Goal: Task Accomplishment & Management: Manage account settings

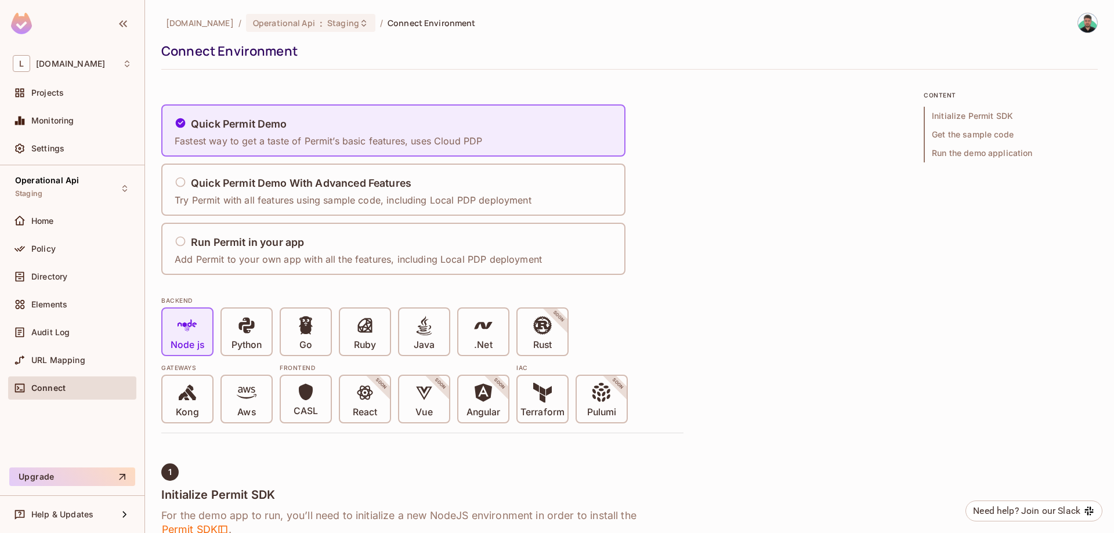
click at [29, 24] on img at bounding box center [21, 23] width 21 height 21
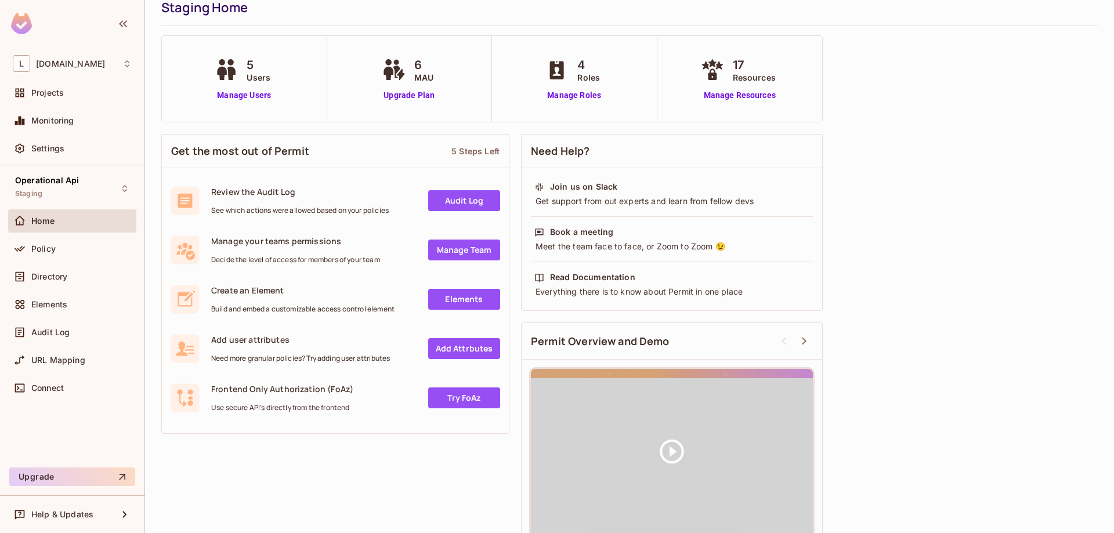
scroll to position [64, 0]
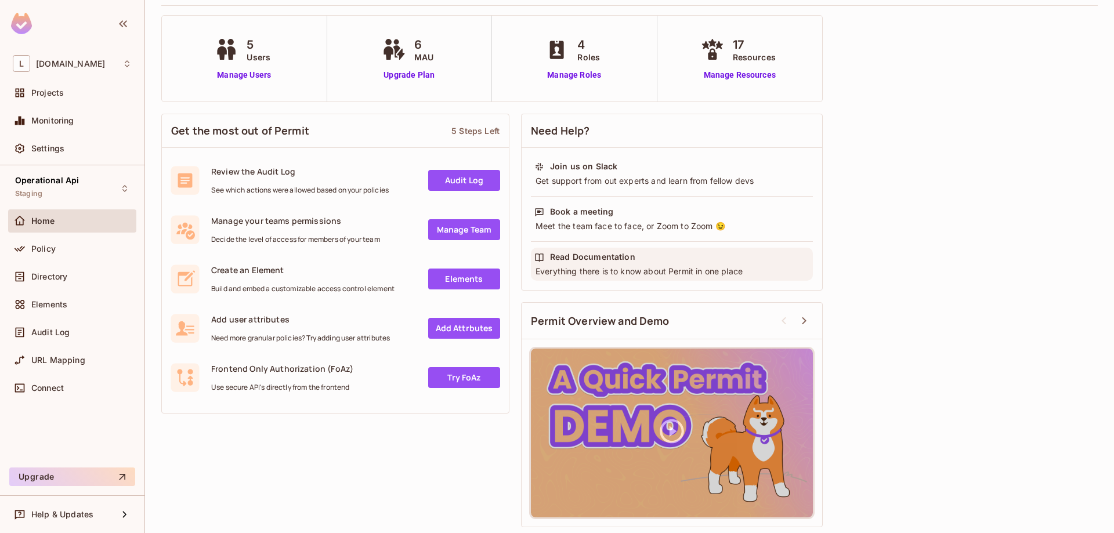
click at [609, 265] on div "Read Documentation Everything there is to know about Permit in one place" at bounding box center [672, 264] width 282 height 33
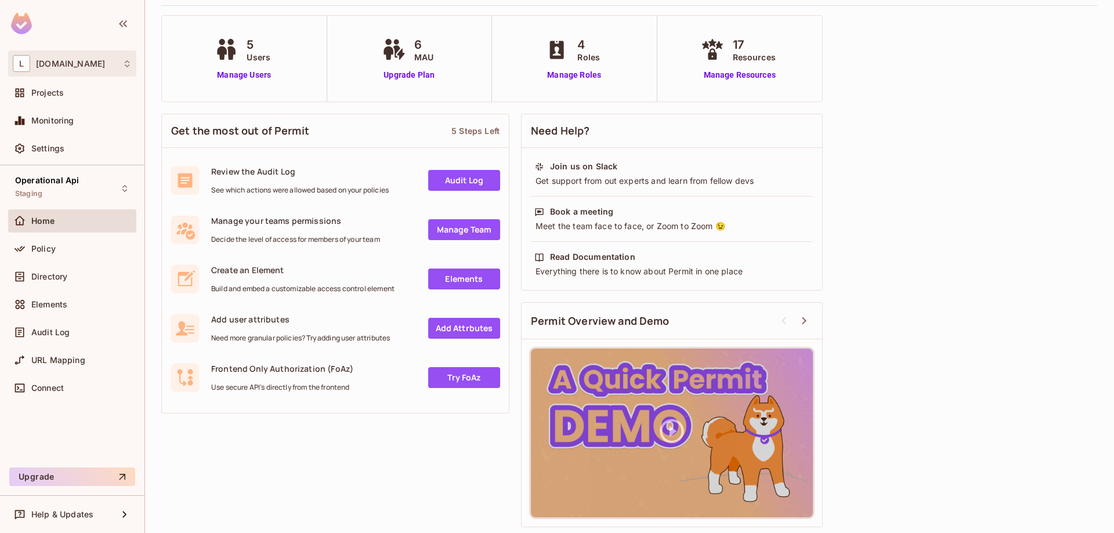
click at [66, 70] on div "L lakpa.cl" at bounding box center [72, 63] width 119 height 17
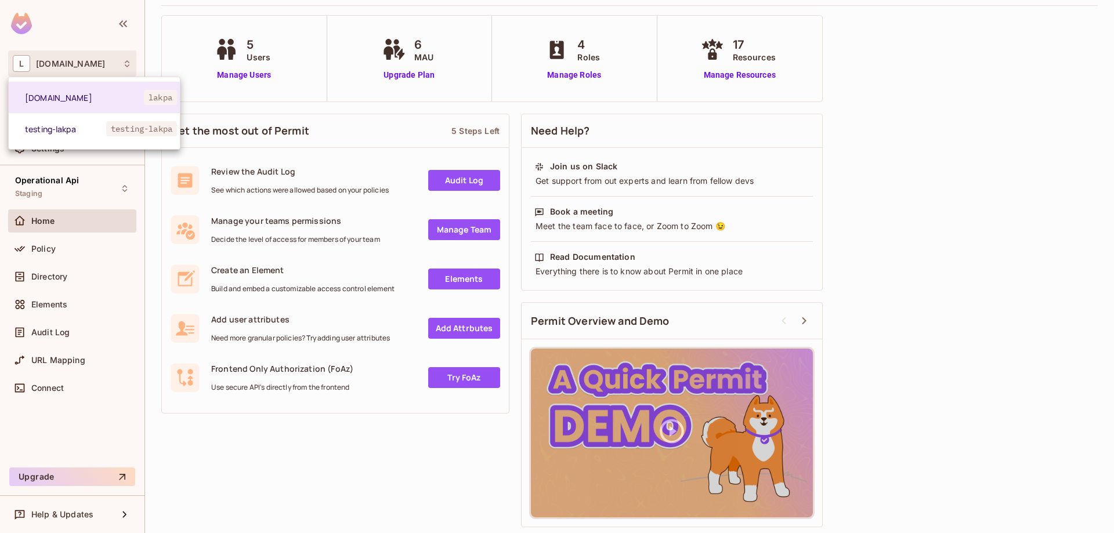
click at [73, 25] on div at bounding box center [557, 266] width 1114 height 533
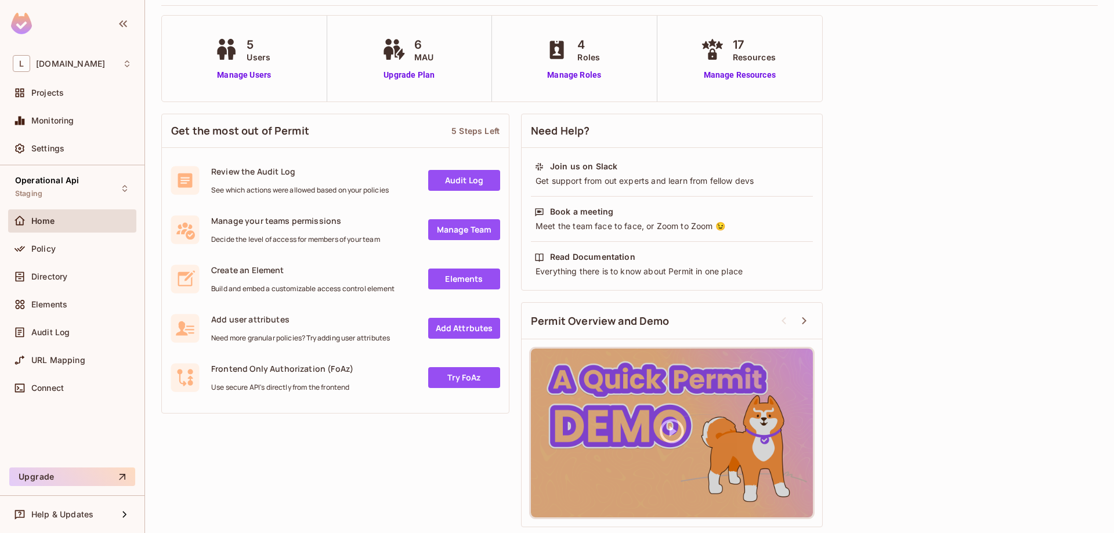
scroll to position [0, 0]
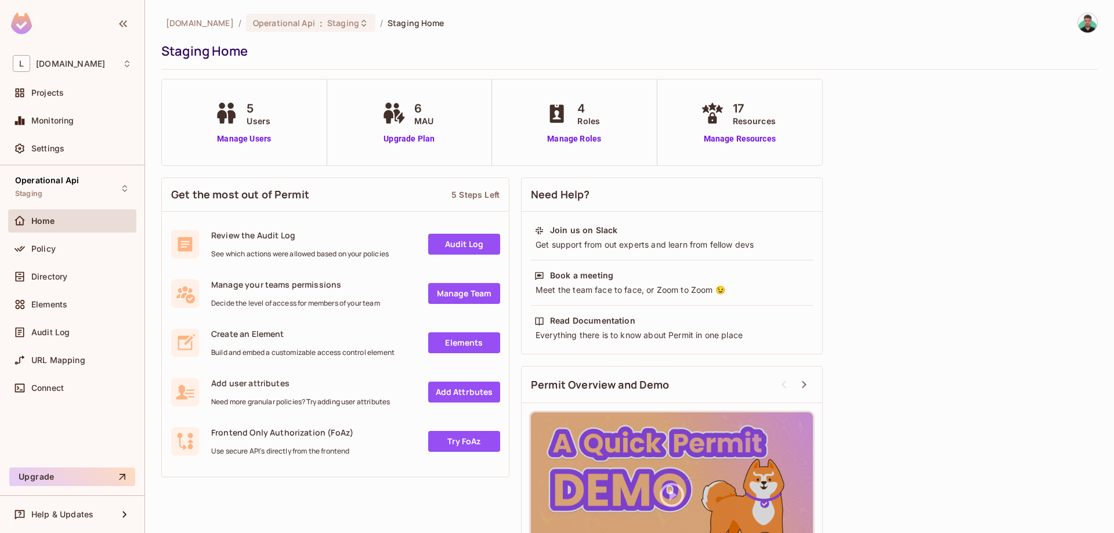
click at [1079, 16] on div at bounding box center [1082, 23] width 31 height 20
click at [1089, 21] on img at bounding box center [1087, 22] width 19 height 19
click at [1044, 63] on span "fhenriquez@lakpa.cl" at bounding box center [1056, 62] width 138 height 11
click at [1037, 59] on span "fhenriquez@lakpa.cl" at bounding box center [1056, 62] width 138 height 11
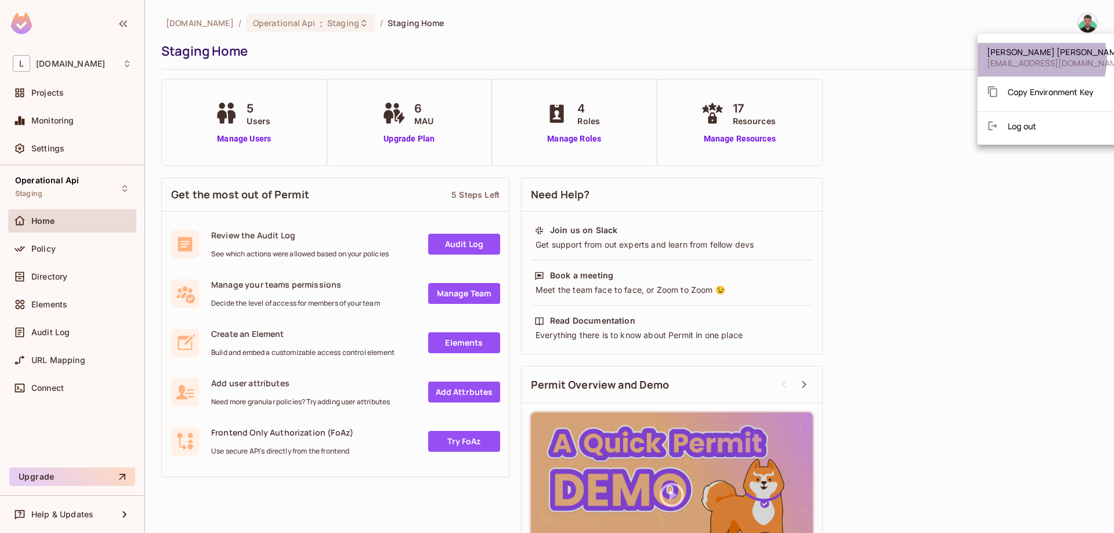
click at [1037, 59] on span "fhenriquez@lakpa.cl" at bounding box center [1056, 62] width 138 height 11
click at [1037, 59] on span "[EMAIL_ADDRESS][DOMAIN_NAME]" at bounding box center [1056, 62] width 138 height 11
click at [42, 56] on div at bounding box center [557, 266] width 1114 height 533
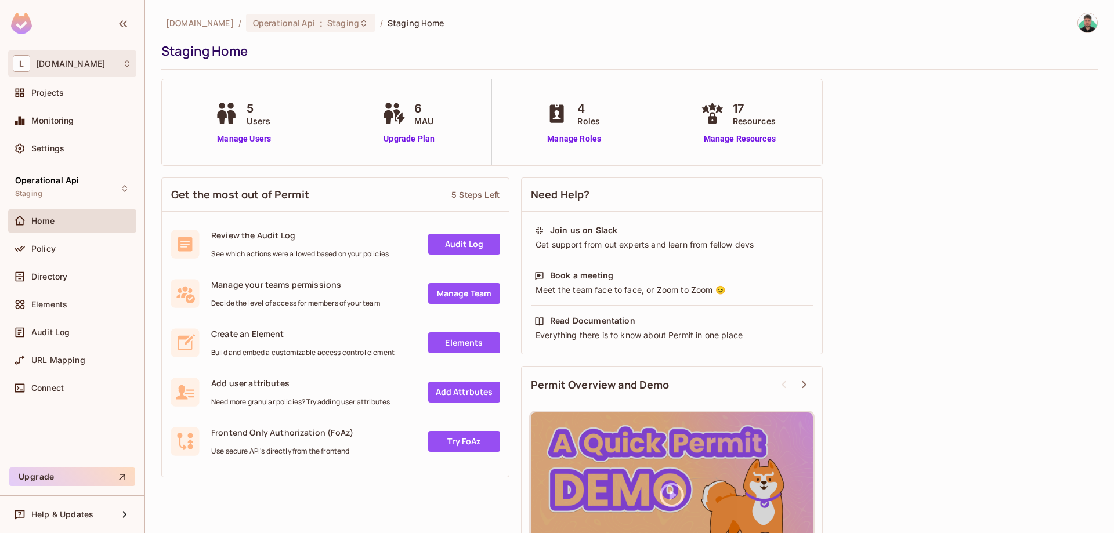
drag, startPoint x: 49, startPoint y: 66, endPoint x: 35, endPoint y: 67, distance: 13.4
click at [21, 61] on span "L" at bounding box center [21, 63] width 17 height 17
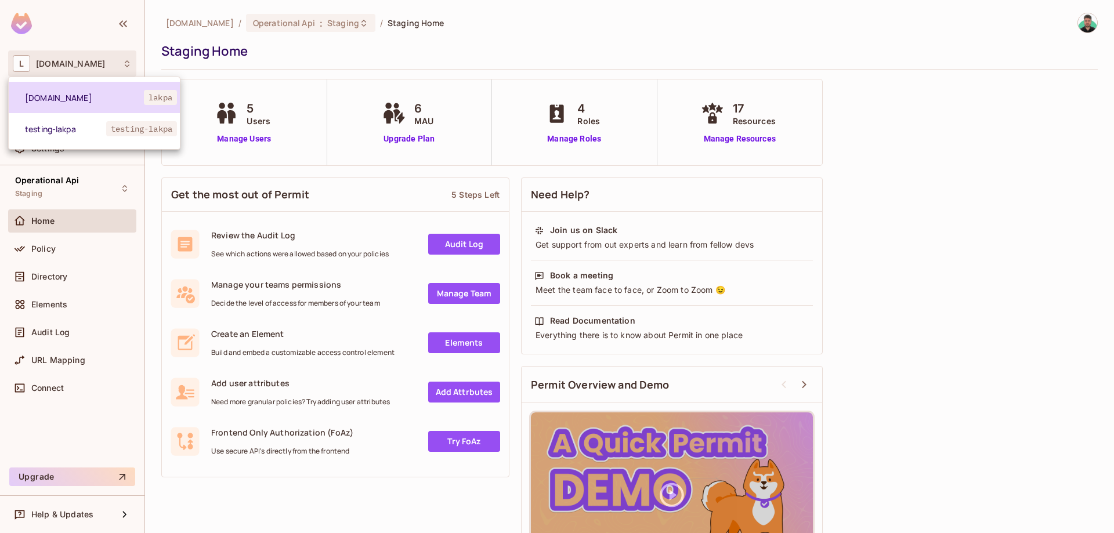
click at [63, 97] on span "[DOMAIN_NAME]" at bounding box center [84, 97] width 119 height 11
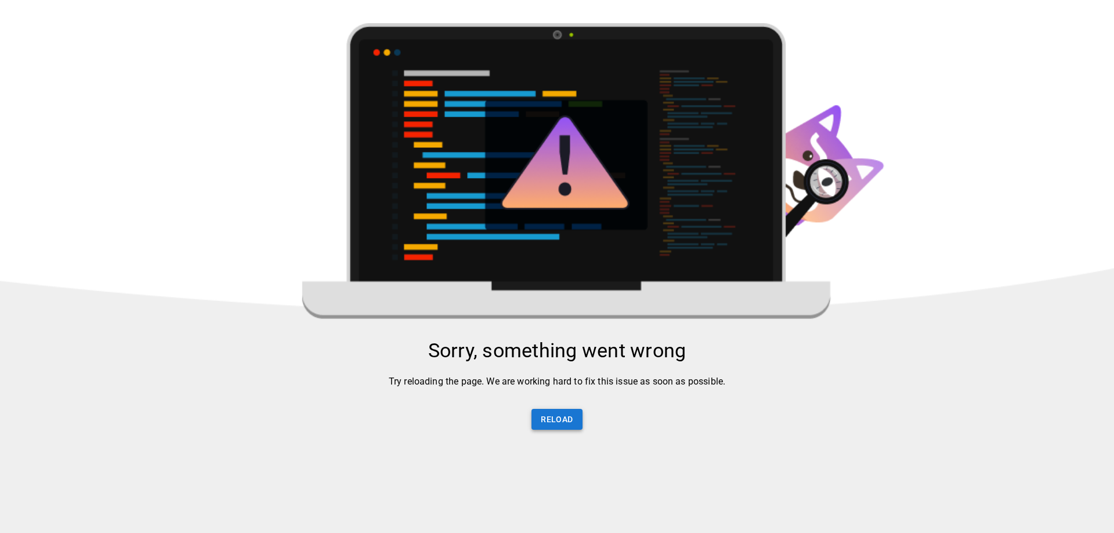
click at [556, 424] on button "Reload" at bounding box center [557, 419] width 50 height 21
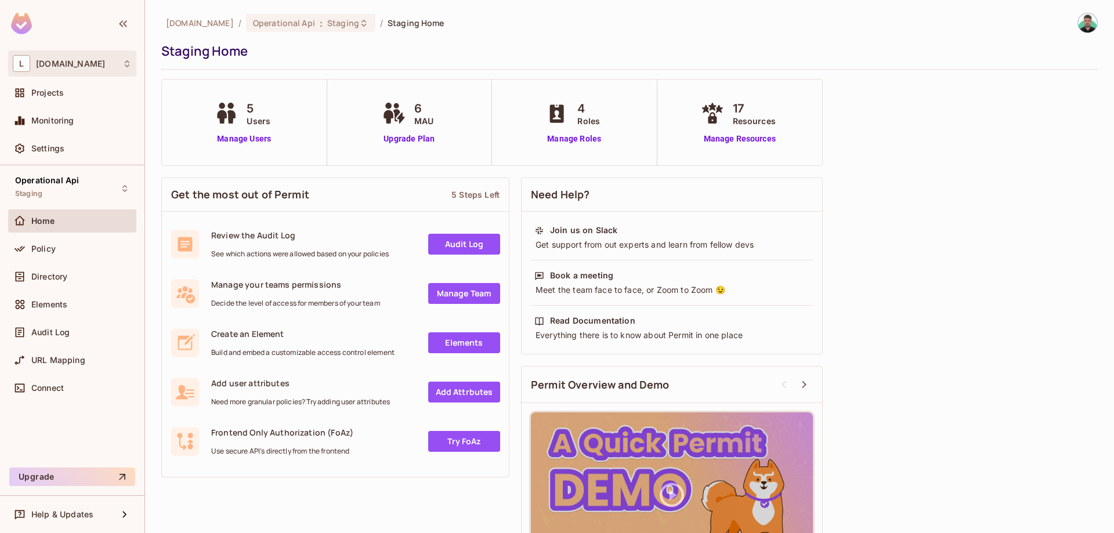
click at [68, 63] on div "L lakpa.cl" at bounding box center [72, 63] width 119 height 17
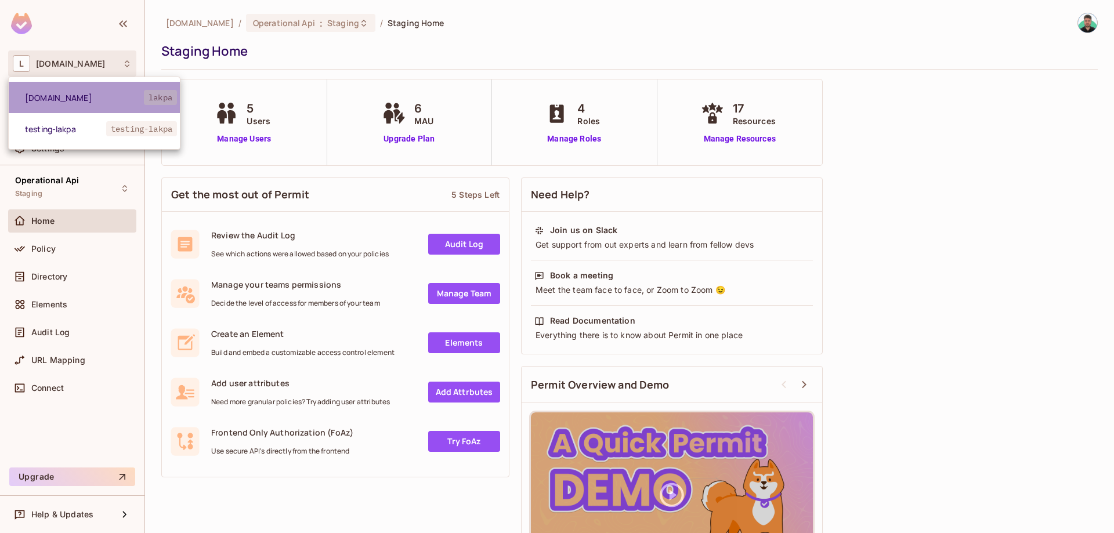
click at [46, 97] on span "[DOMAIN_NAME]" at bounding box center [84, 97] width 119 height 11
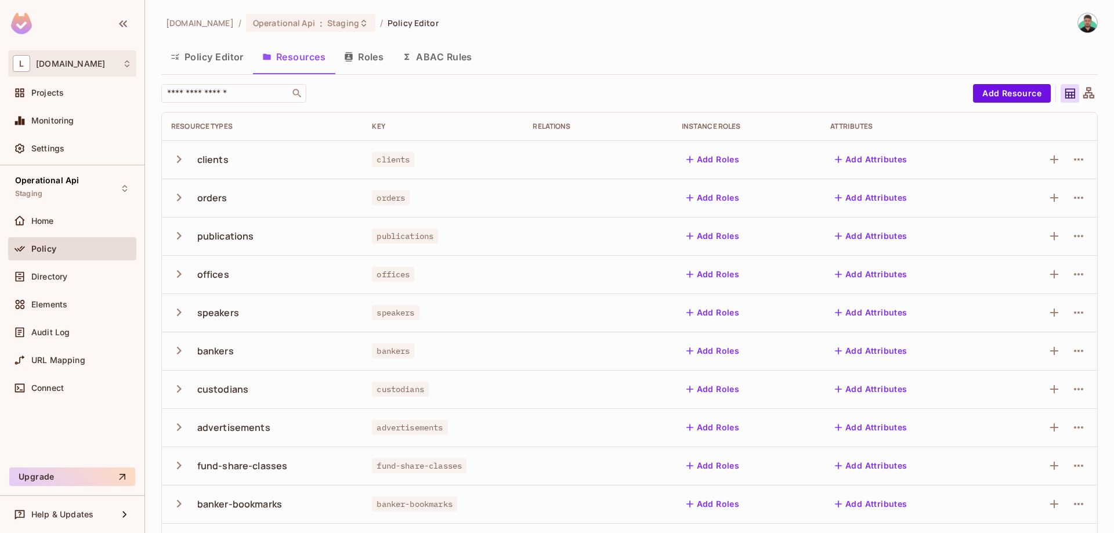
click at [87, 64] on div "L [DOMAIN_NAME]" at bounding box center [72, 63] width 119 height 17
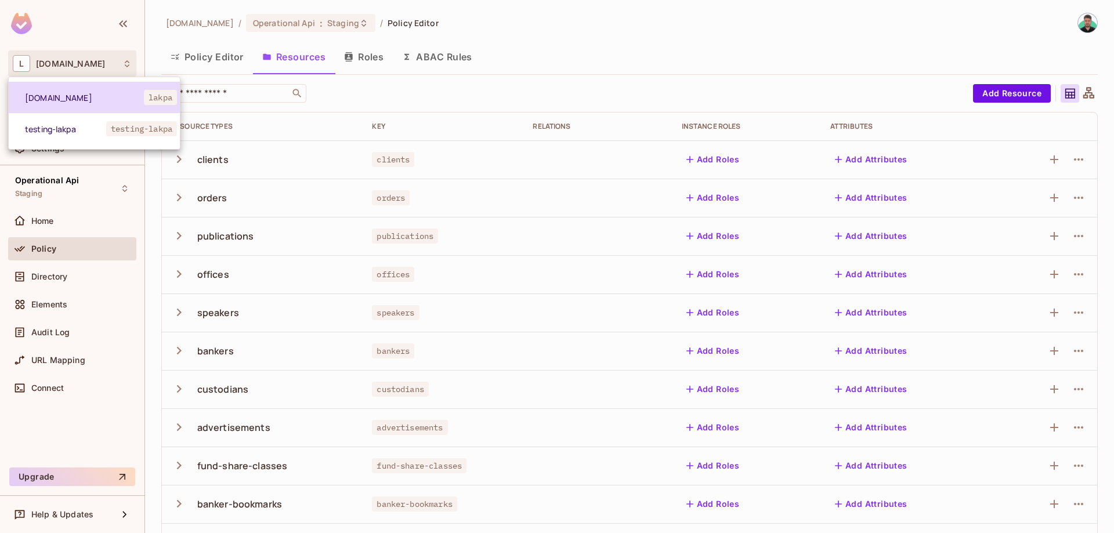
click at [94, 96] on span "[DOMAIN_NAME]" at bounding box center [84, 97] width 119 height 11
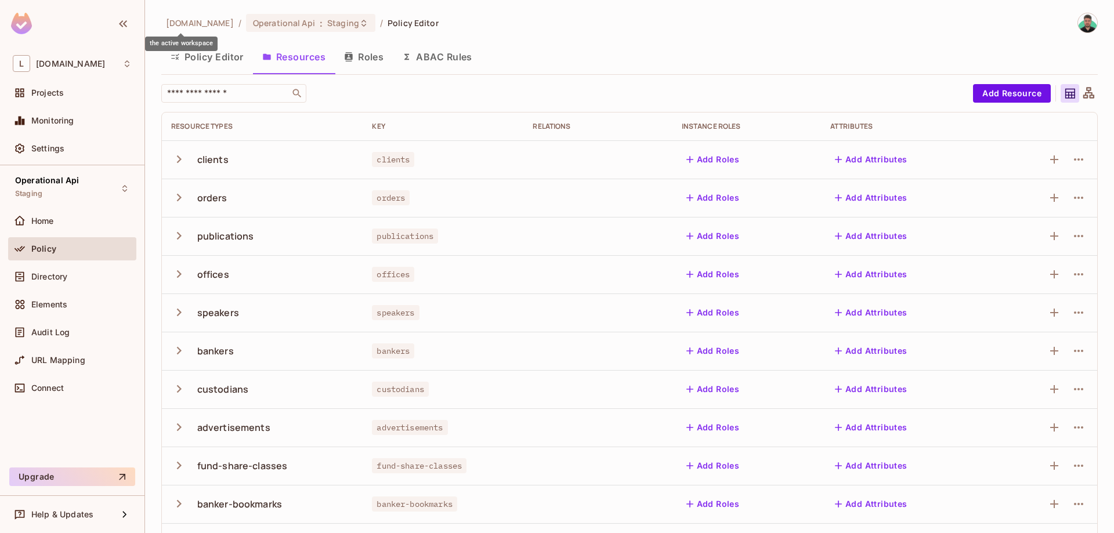
click at [183, 24] on span "[DOMAIN_NAME]" at bounding box center [200, 22] width 68 height 11
click at [78, 276] on div "Directory" at bounding box center [81, 276] width 100 height 9
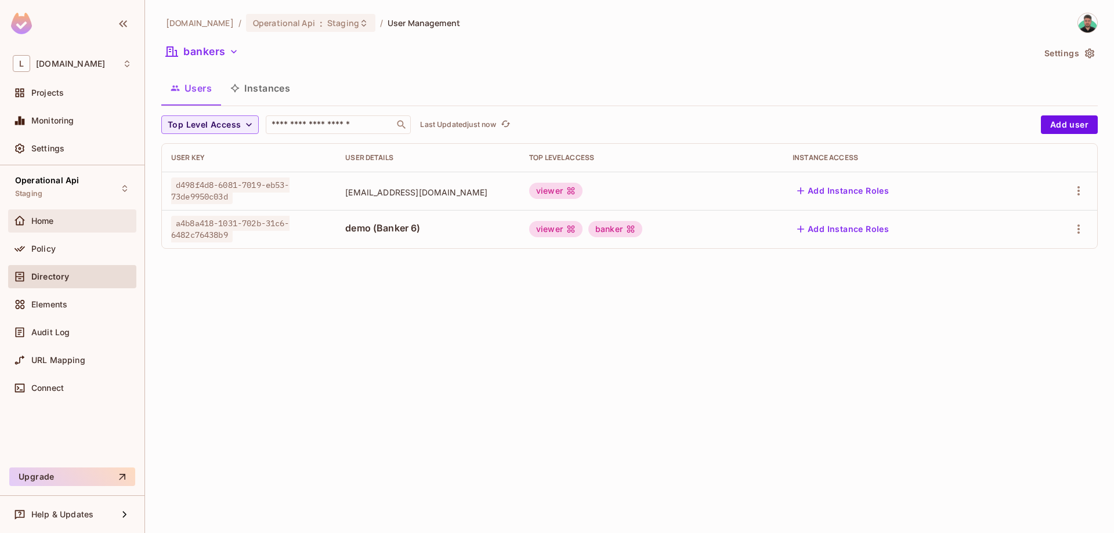
click at [88, 217] on div "Home" at bounding box center [81, 220] width 100 height 9
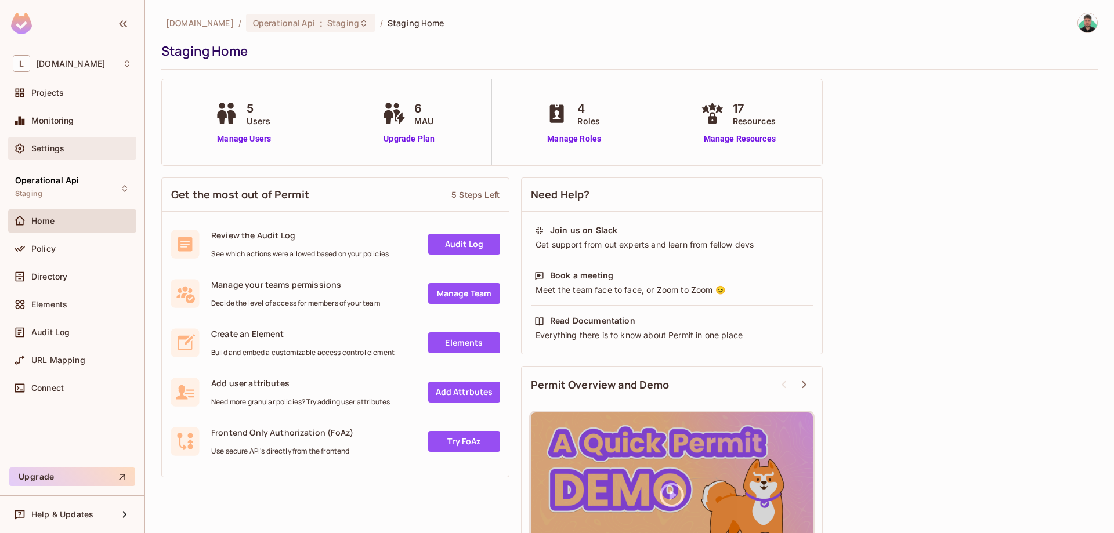
click at [56, 146] on span "Settings" at bounding box center [47, 148] width 33 height 9
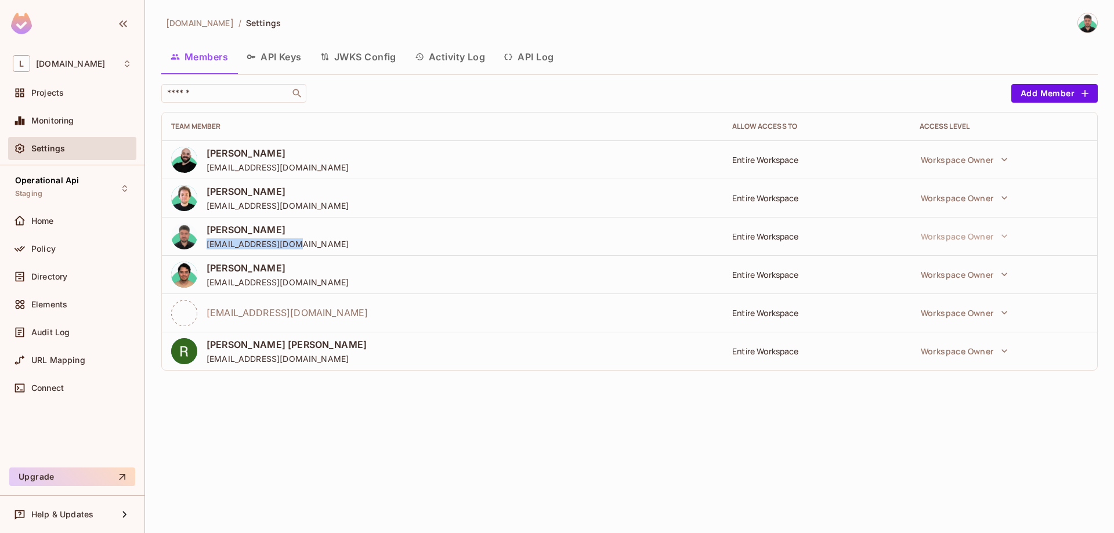
drag, startPoint x: 299, startPoint y: 243, endPoint x: 202, endPoint y: 238, distance: 97.6
click at [202, 238] on div "[PERSON_NAME] [PERSON_NAME][EMAIL_ADDRESS][DOMAIN_NAME]" at bounding box center [442, 236] width 543 height 26
copy span "[EMAIL_ADDRESS][DOMAIN_NAME]"
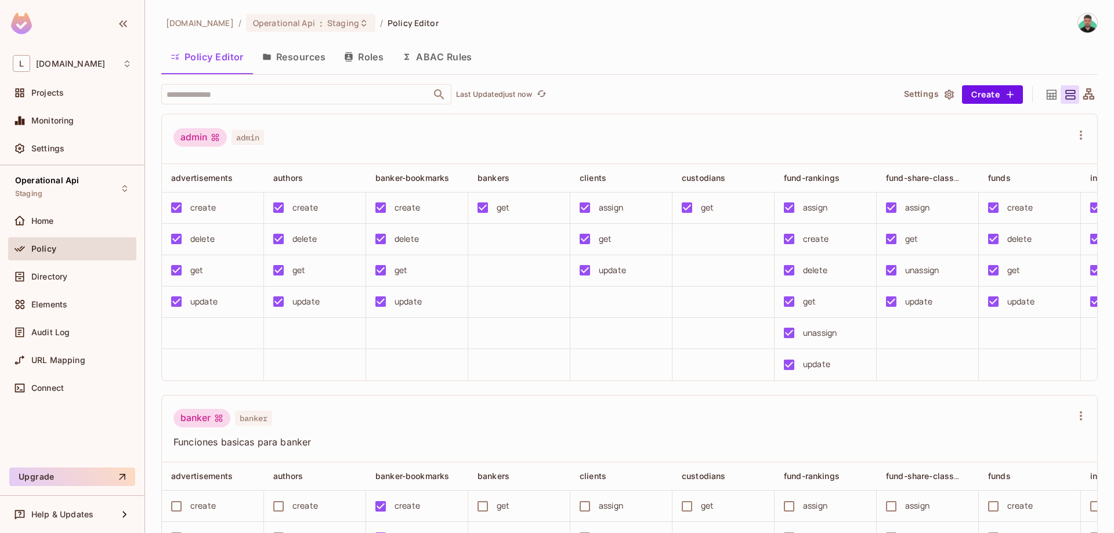
click at [57, 263] on div "Policy" at bounding box center [72, 251] width 128 height 28
click at [72, 288] on div "Directory" at bounding box center [72, 279] width 128 height 28
click at [78, 279] on div "Directory" at bounding box center [81, 276] width 100 height 9
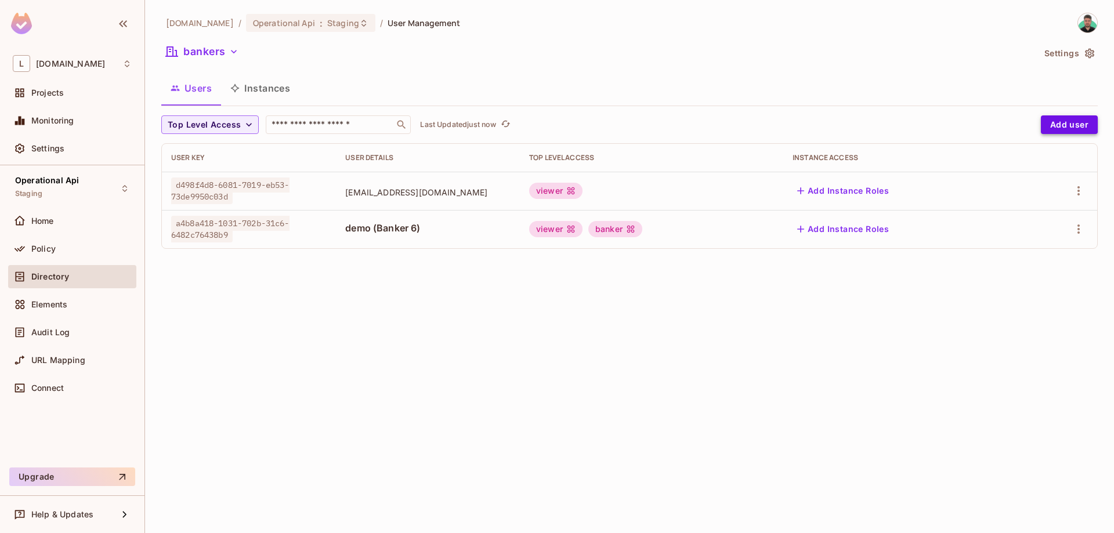
click at [555, 127] on button "Add user" at bounding box center [1069, 124] width 57 height 19
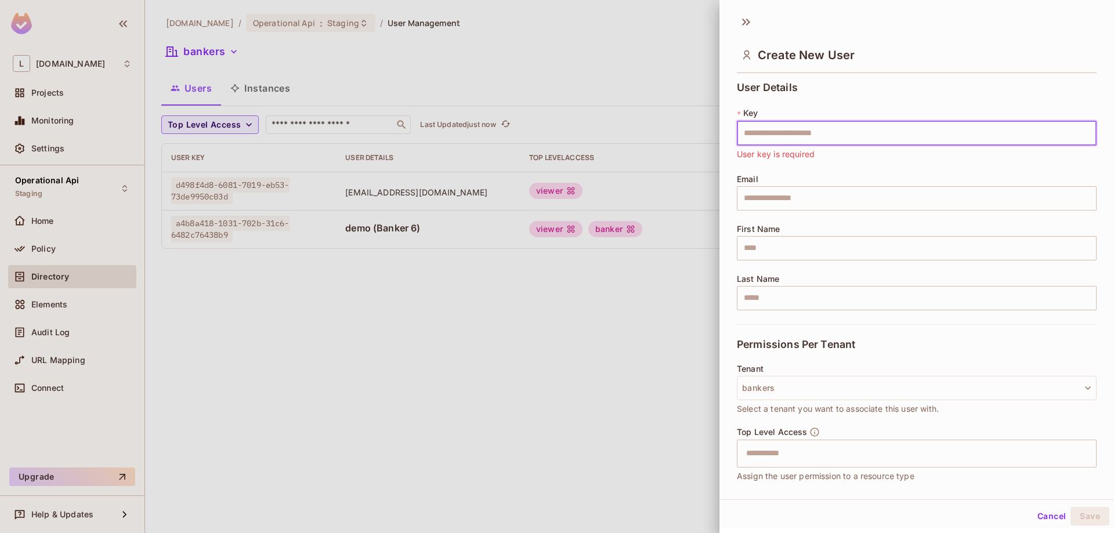
click at [555, 135] on input "text" at bounding box center [917, 133] width 360 height 24
paste input "**********"
type input "**********"
click at [555, 200] on input "text" at bounding box center [917, 198] width 360 height 24
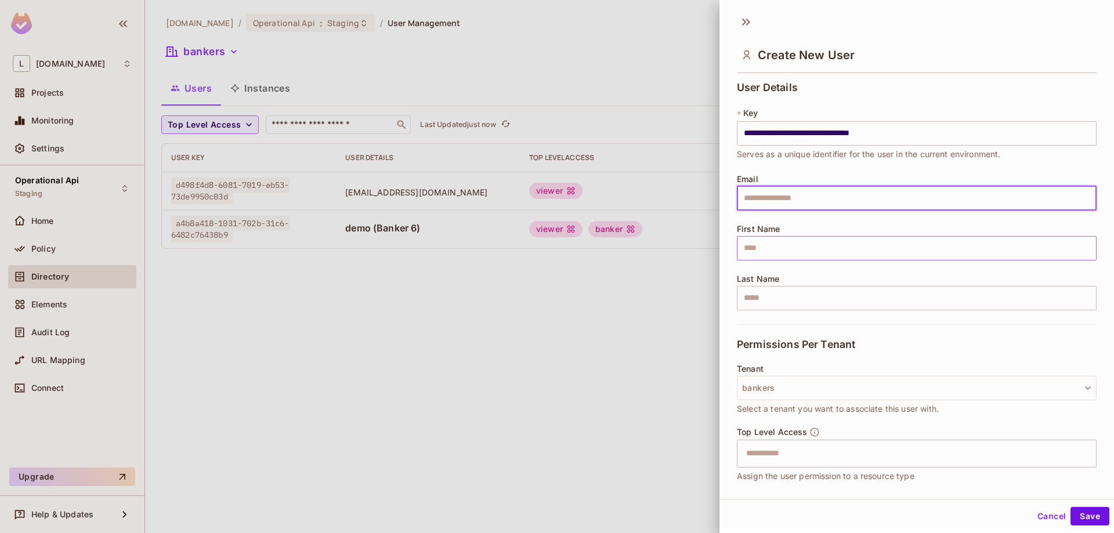
click at [555, 250] on input "text" at bounding box center [917, 248] width 360 height 24
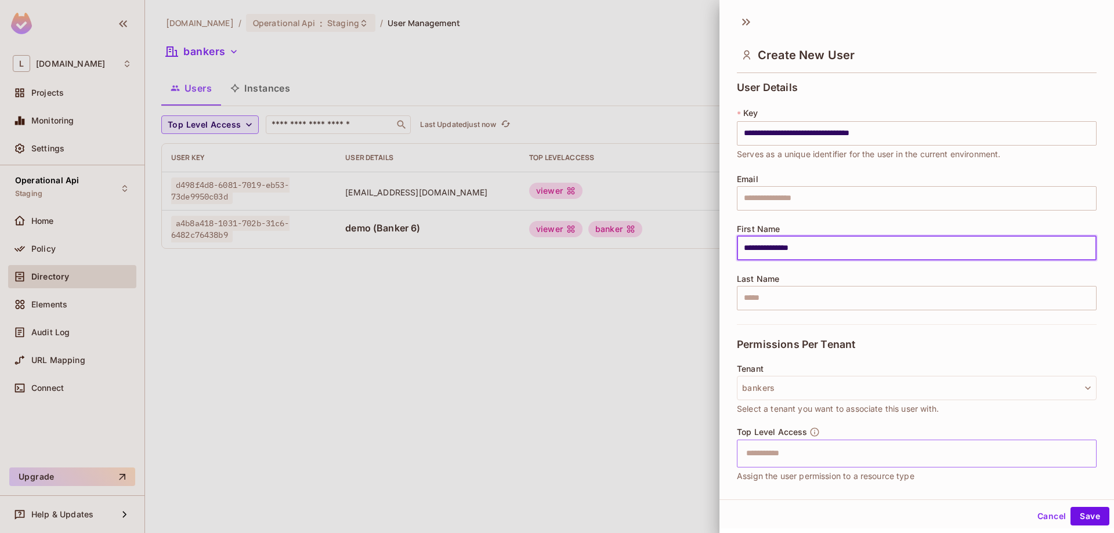
type input "**********"
click at [555, 456] on input "text" at bounding box center [906, 453] width 335 height 23
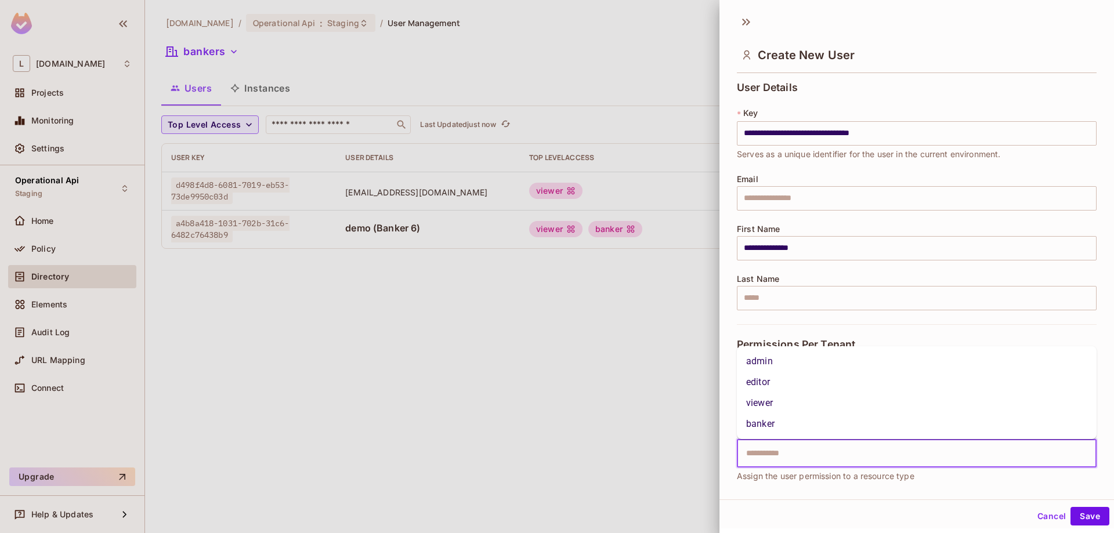
click at [555, 431] on li "banker" at bounding box center [917, 424] width 360 height 21
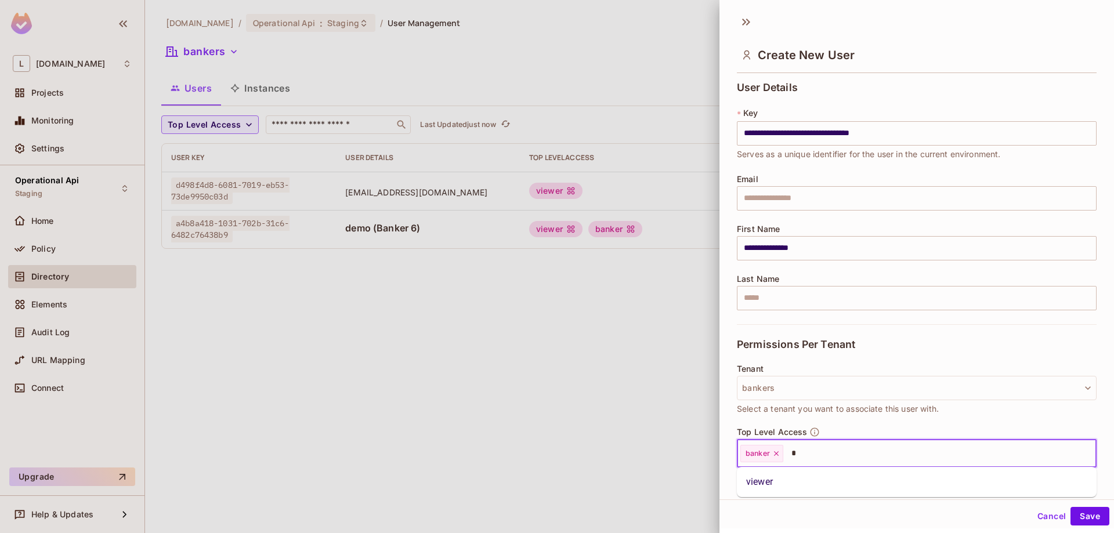
type input "*"
click at [555, 489] on li "viewer" at bounding box center [917, 482] width 360 height 21
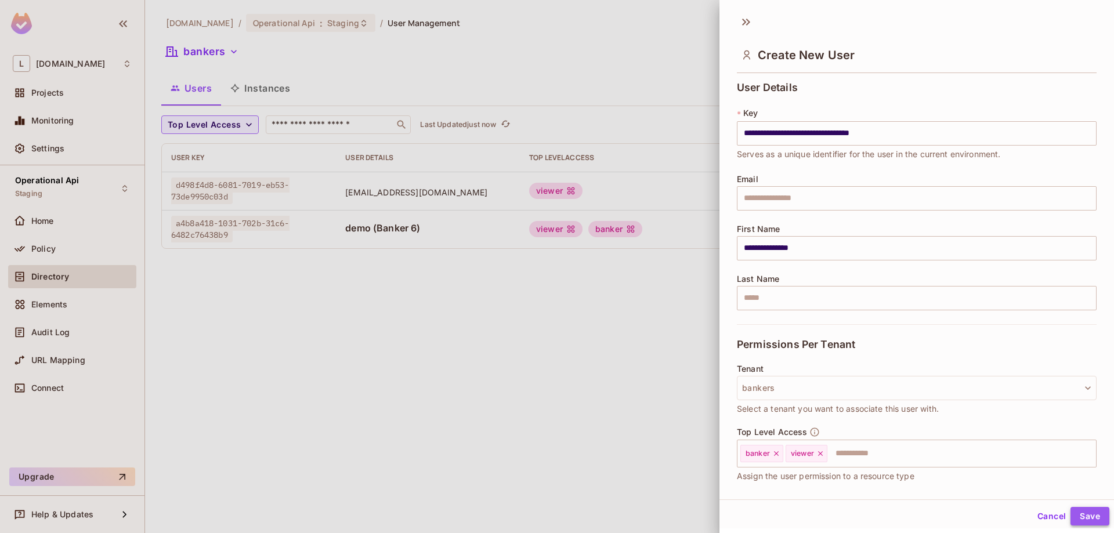
click at [555, 517] on button "Save" at bounding box center [1090, 516] width 39 height 19
